Goal: Information Seeking & Learning: Learn about a topic

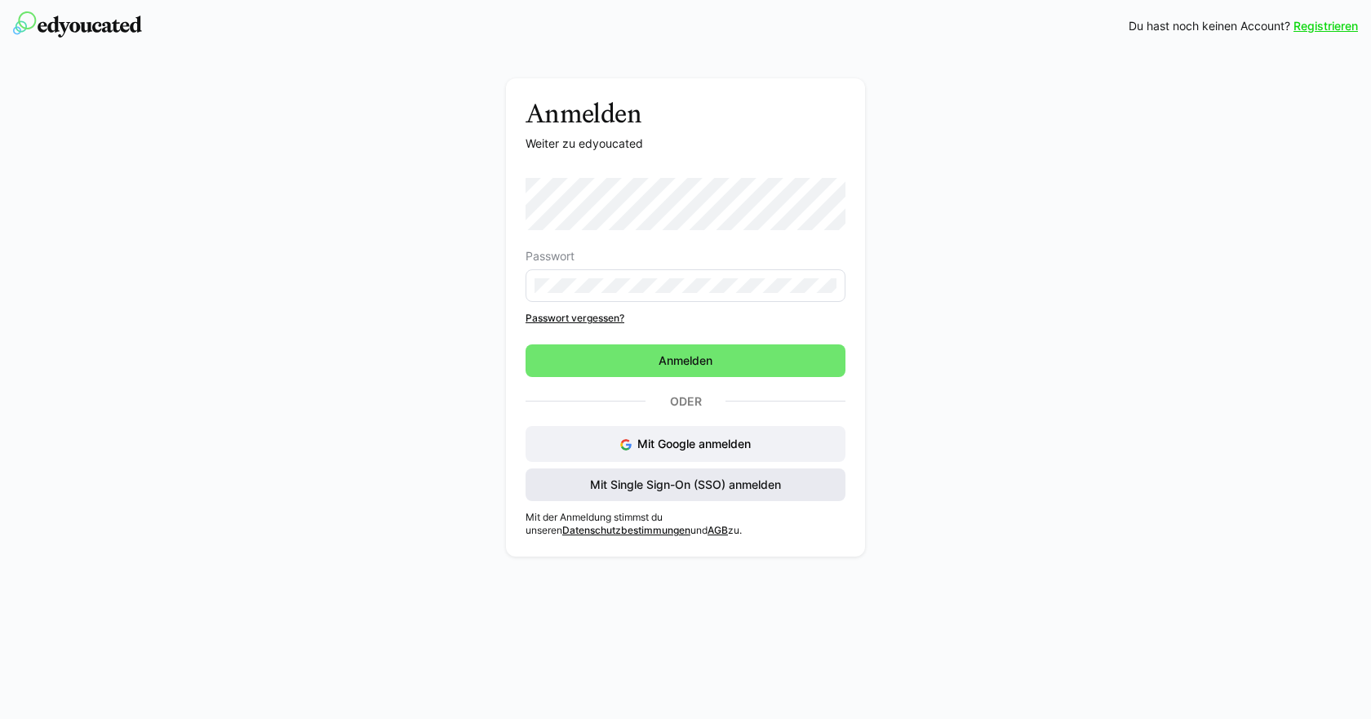
click at [639, 487] on span "Mit Single Sign-On (SSO) anmelden" at bounding box center [686, 485] width 196 height 16
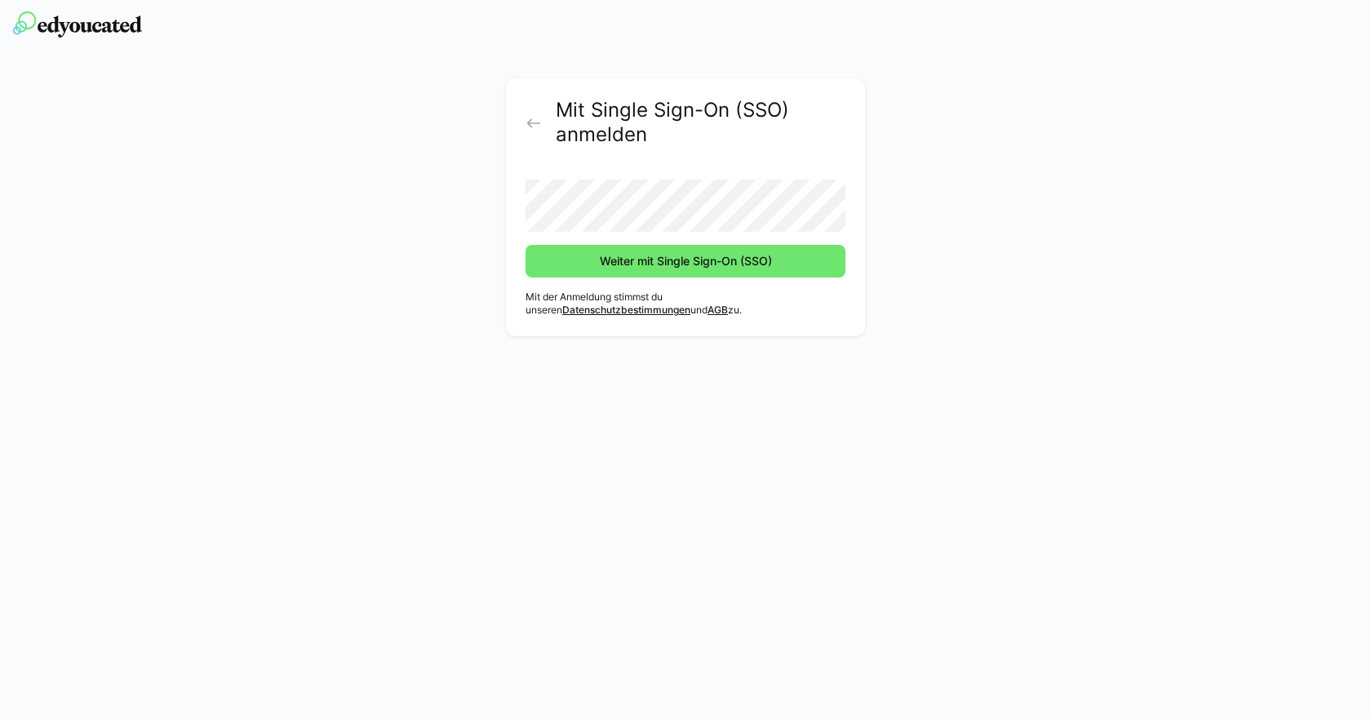
click at [526, 245] on button "Weiter mit Single Sign-On (SSO)" at bounding box center [686, 261] width 320 height 33
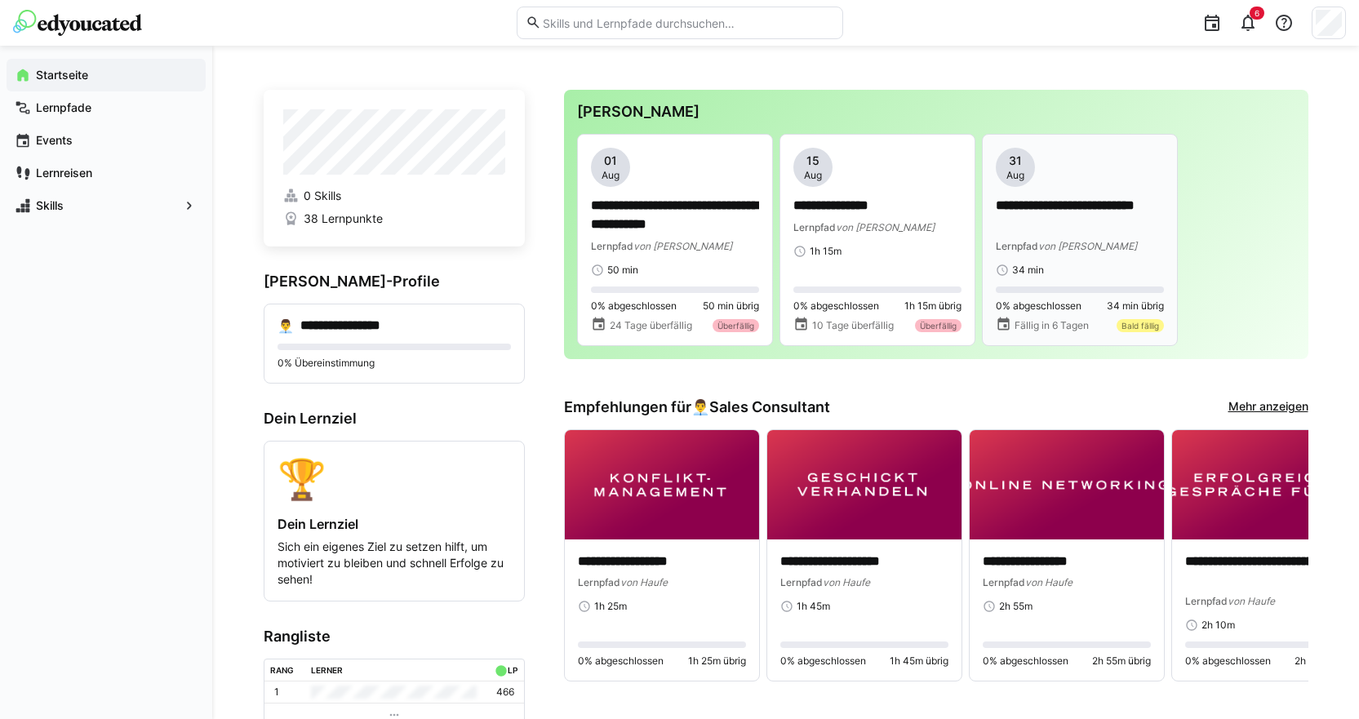
click at [1030, 171] on div "[DATE]" at bounding box center [1015, 167] width 39 height 39
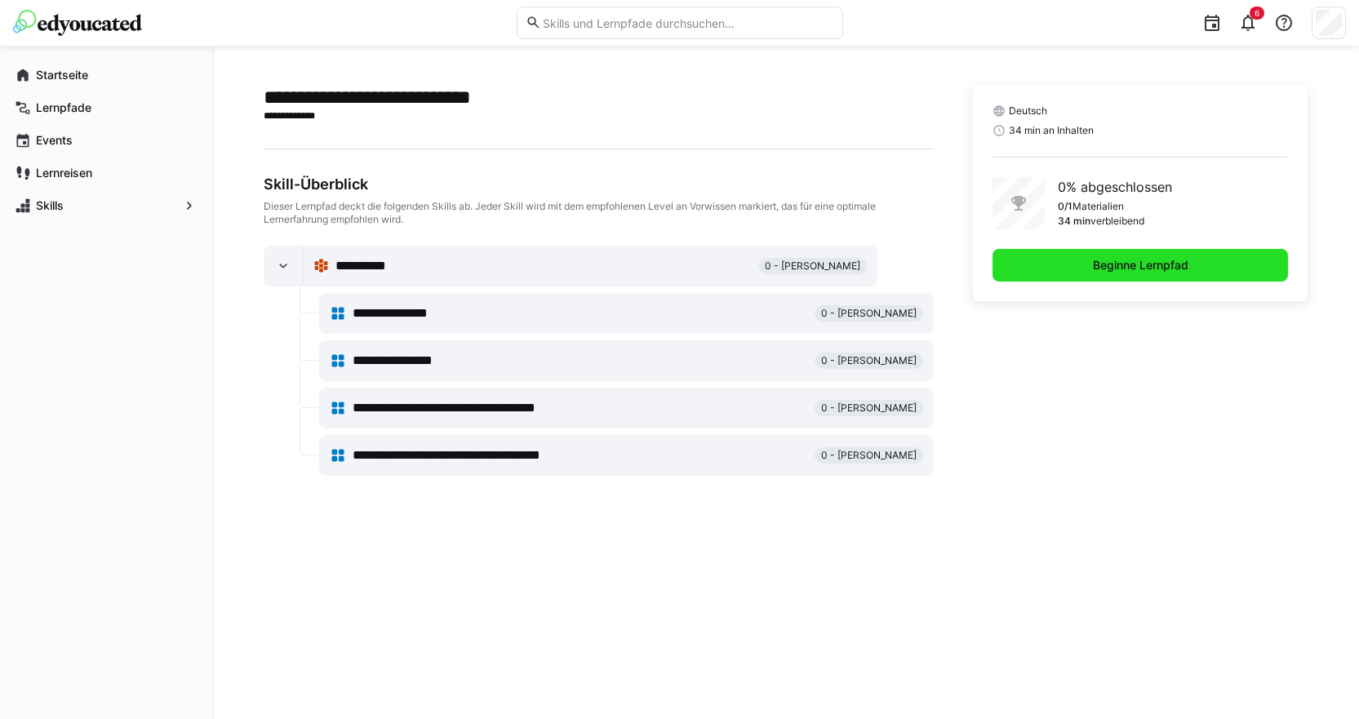
click at [1082, 268] on span "Beginne Lernpfad" at bounding box center [1140, 265] width 296 height 33
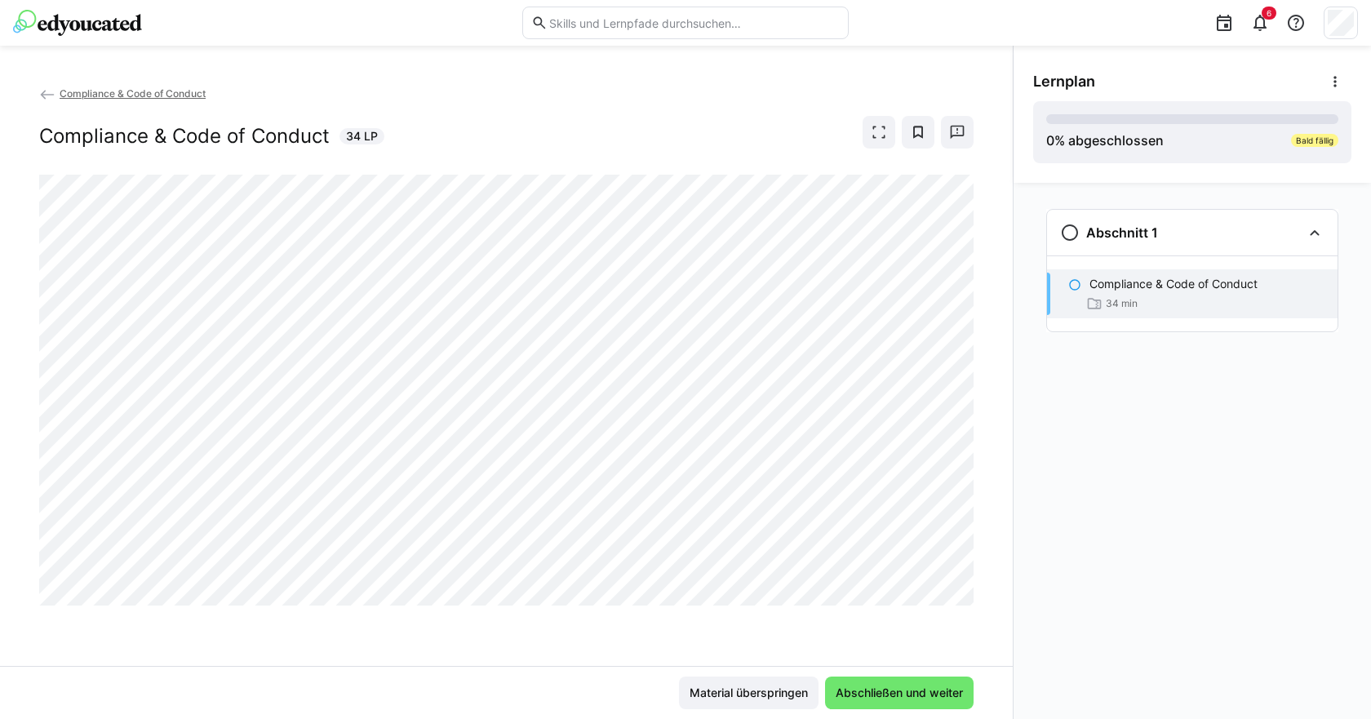
click at [498, 613] on div "Compliance & Code of Conduct Compliance & Code of Conduct 34 LP" at bounding box center [506, 375] width 1013 height 581
click at [1123, 293] on div "Compliance & Code of Conduct 34 min" at bounding box center [1192, 293] width 290 height 49
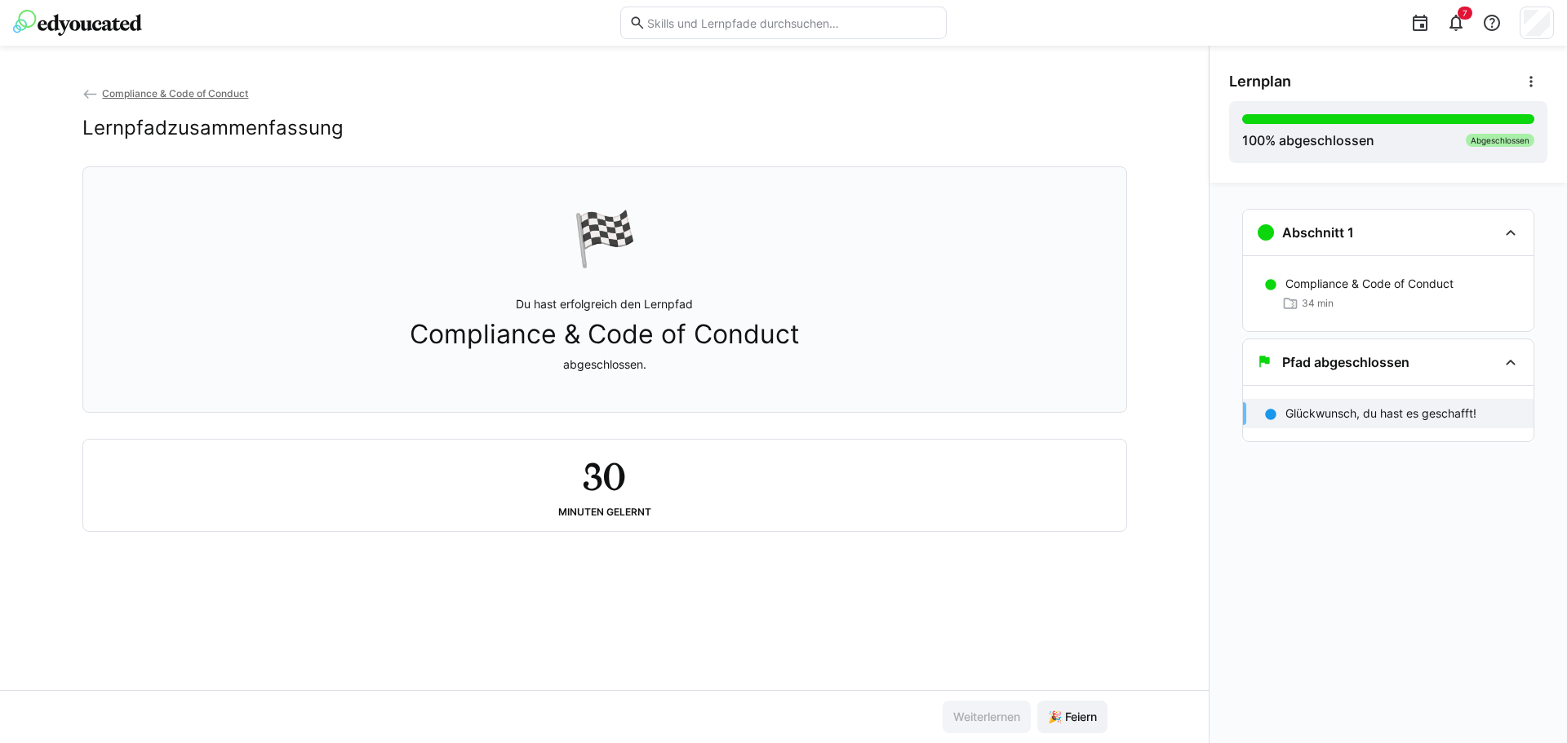
click at [195, 91] on span "Compliance & Code of Conduct" at bounding box center [175, 93] width 146 height 12
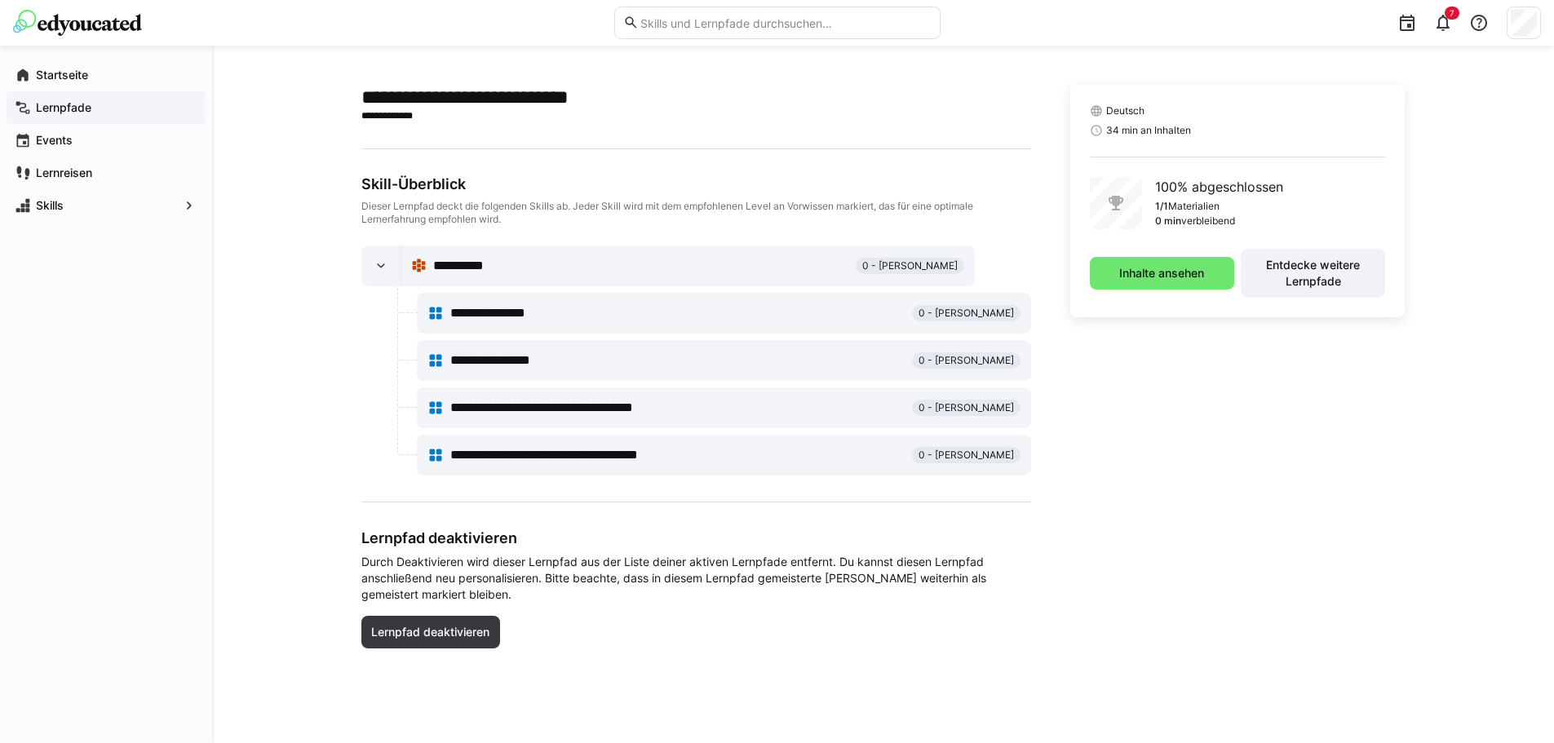
click at [59, 91] on div "Lernpfade" at bounding box center [106, 107] width 199 height 33
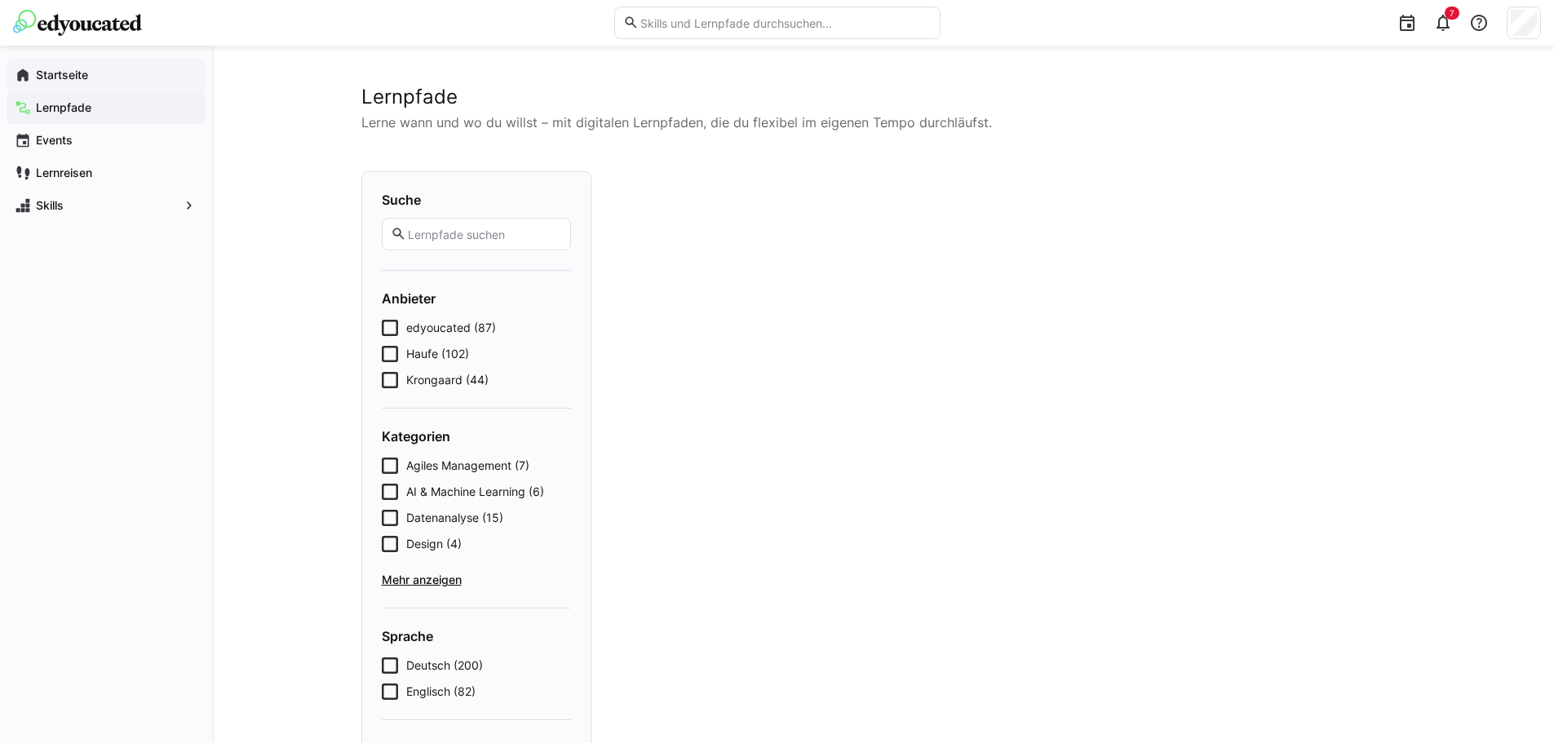
click at [45, 67] on span "Startseite" at bounding box center [115, 75] width 164 height 16
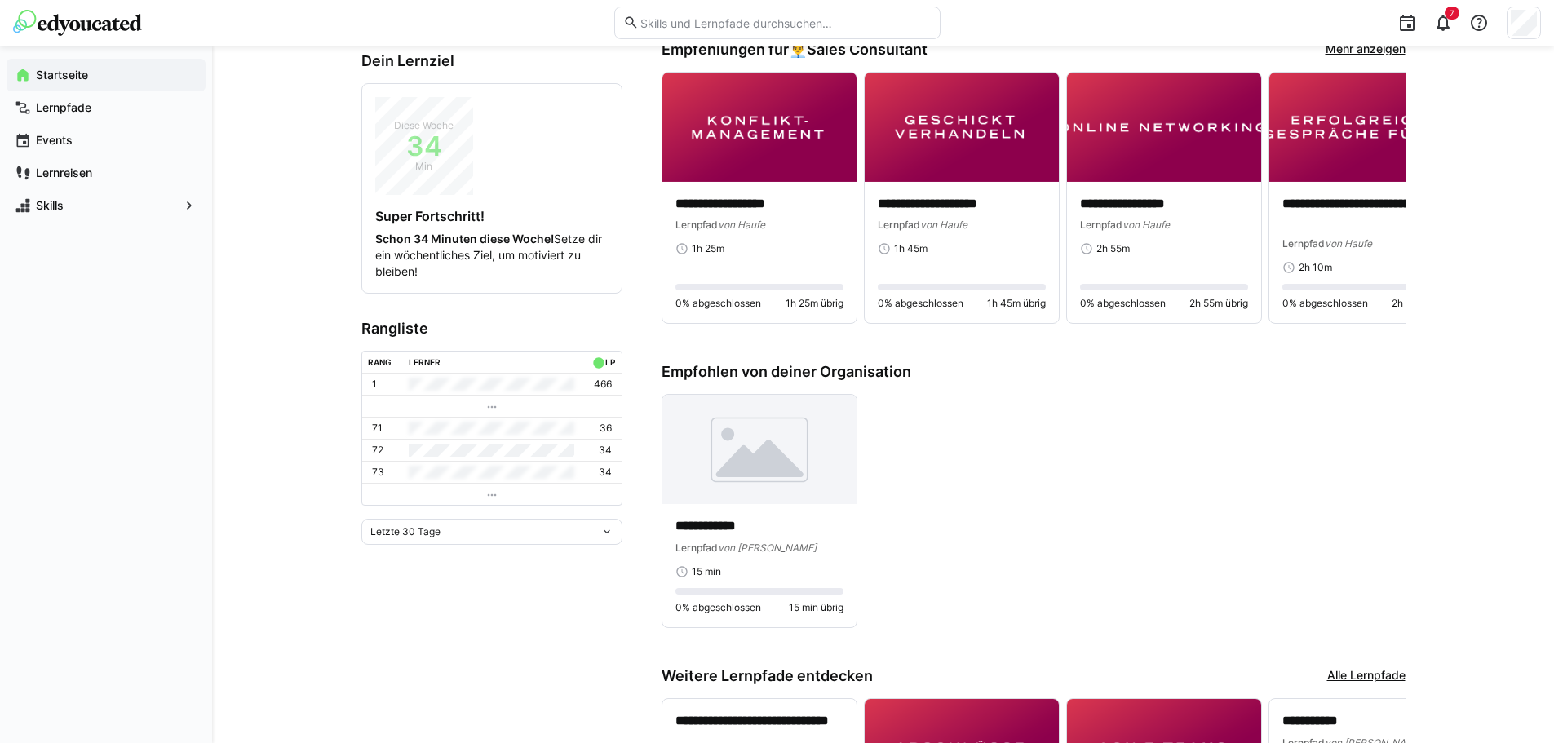
scroll to position [341, 0]
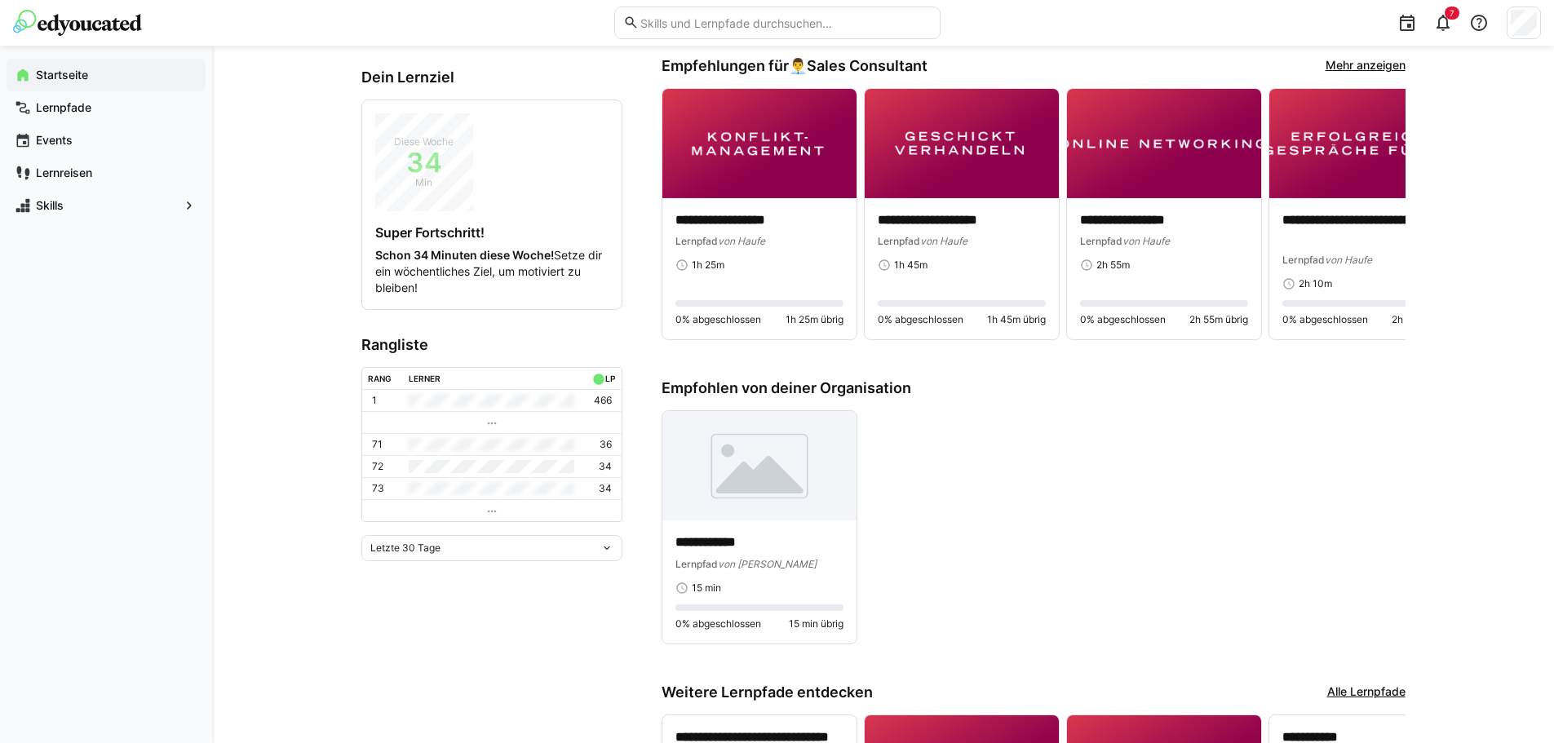
click at [0, 0] on app-navigation-label "Startseite" at bounding box center [0, 0] width 0 height 0
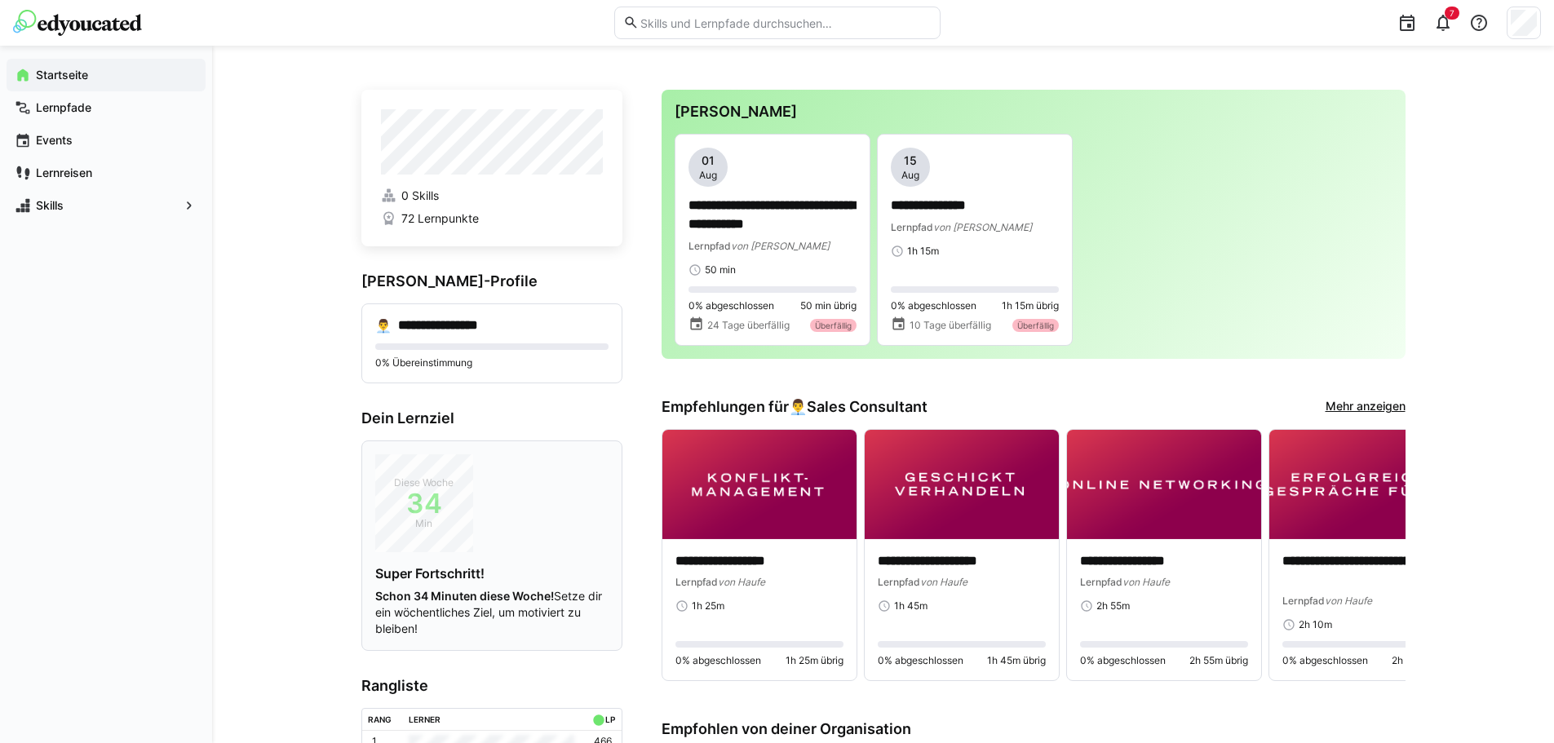
click at [619, 302] on app-home-skill-profiles "**********" at bounding box center [491, 328] width 261 height 111
